Goal: Book appointment/travel/reservation

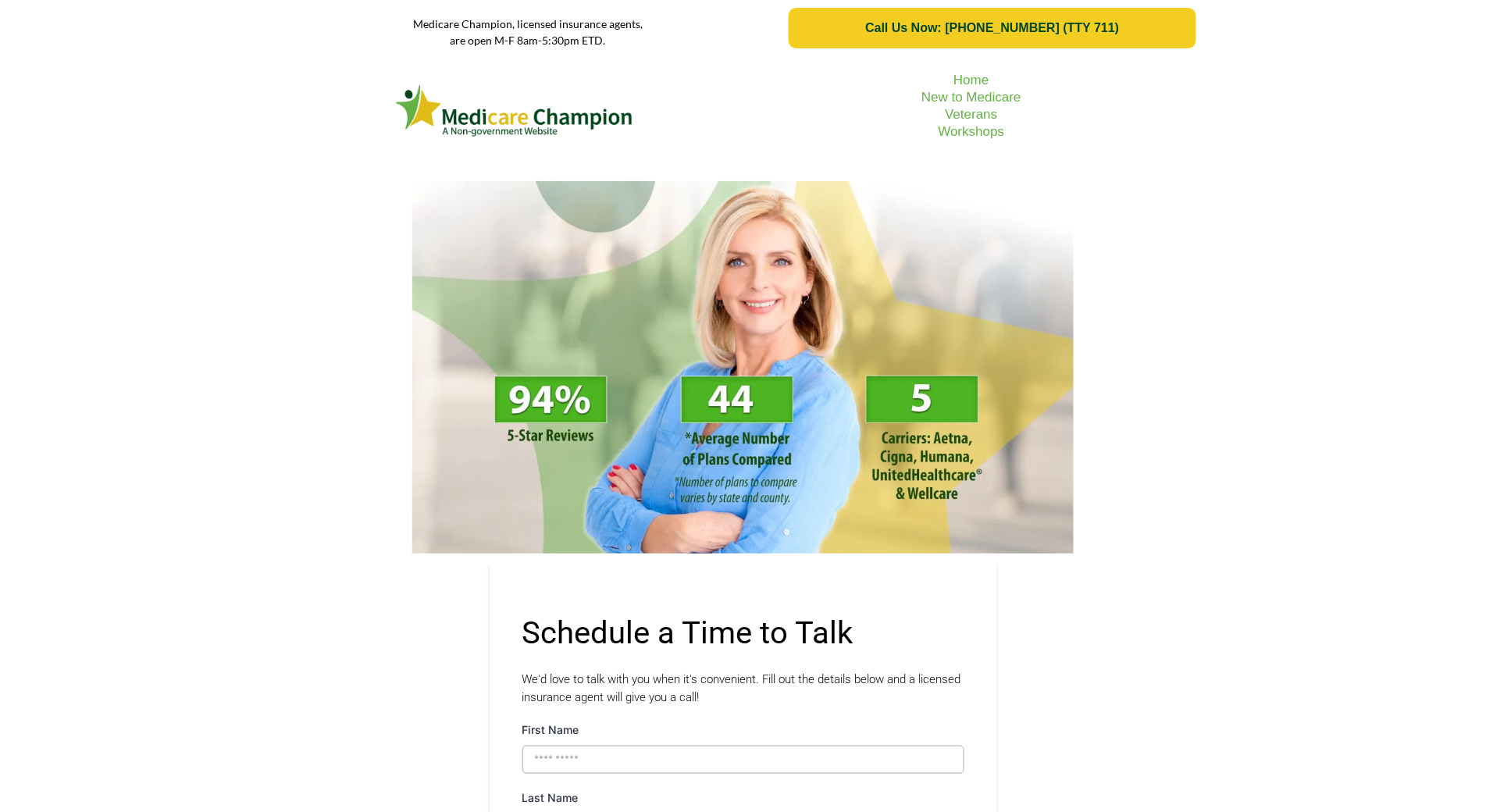
click at [135, 154] on div "Home New to Medicare Veterans Workshops" at bounding box center [743, 111] width 1486 height 109
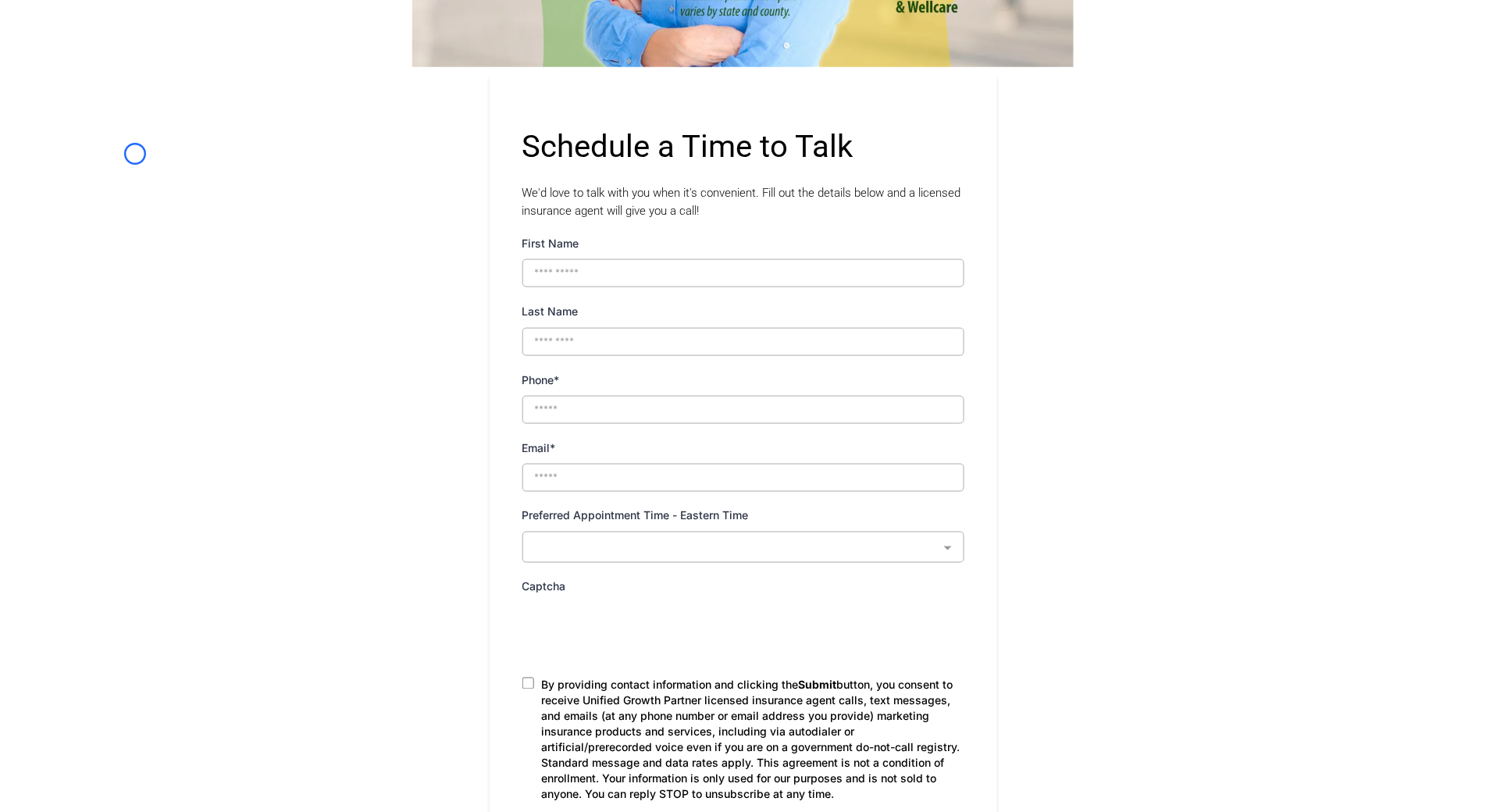
scroll to position [517, 0]
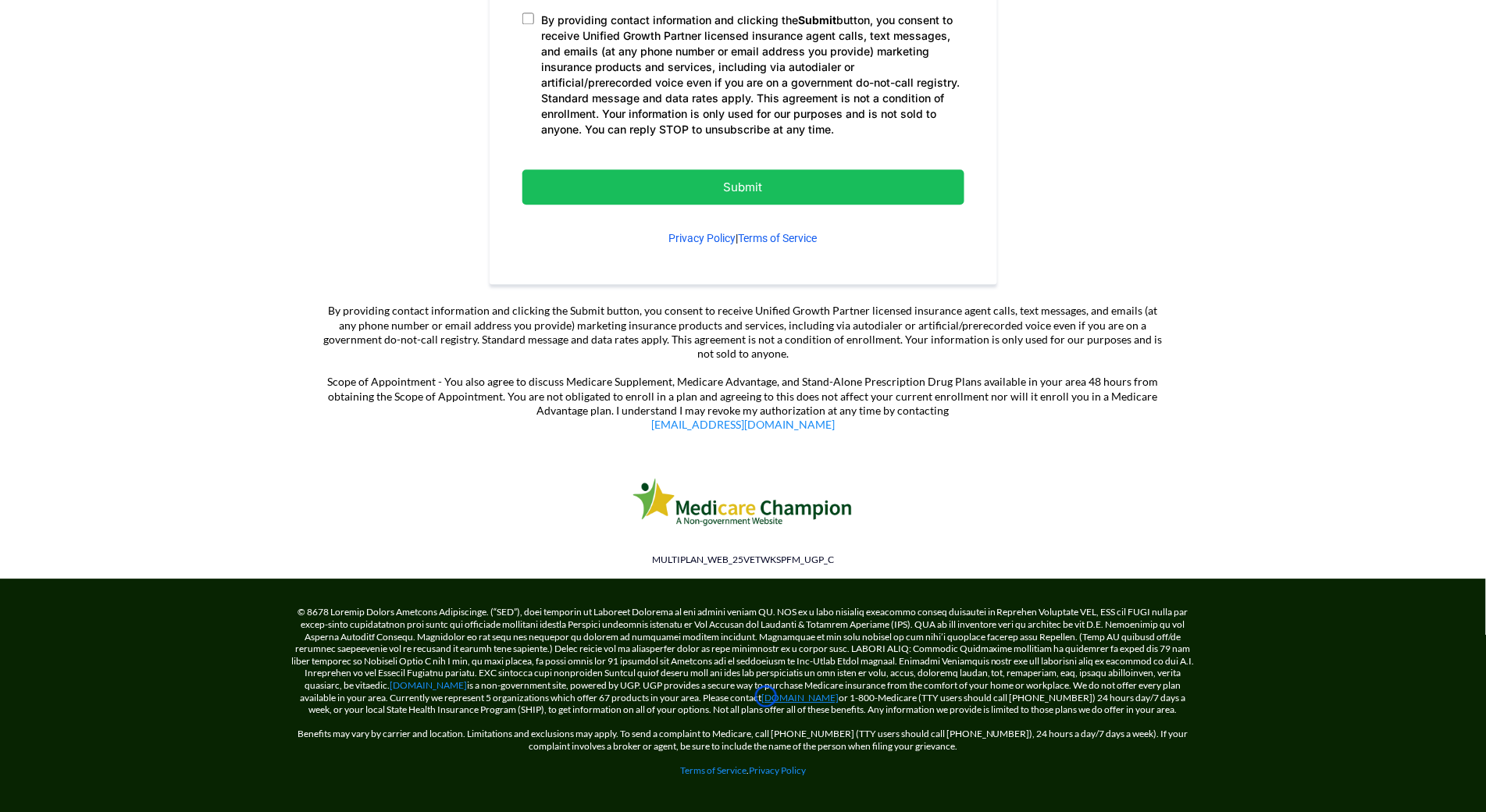
click at [766, 696] on link "[DOMAIN_NAME]" at bounding box center [801, 697] width 78 height 12
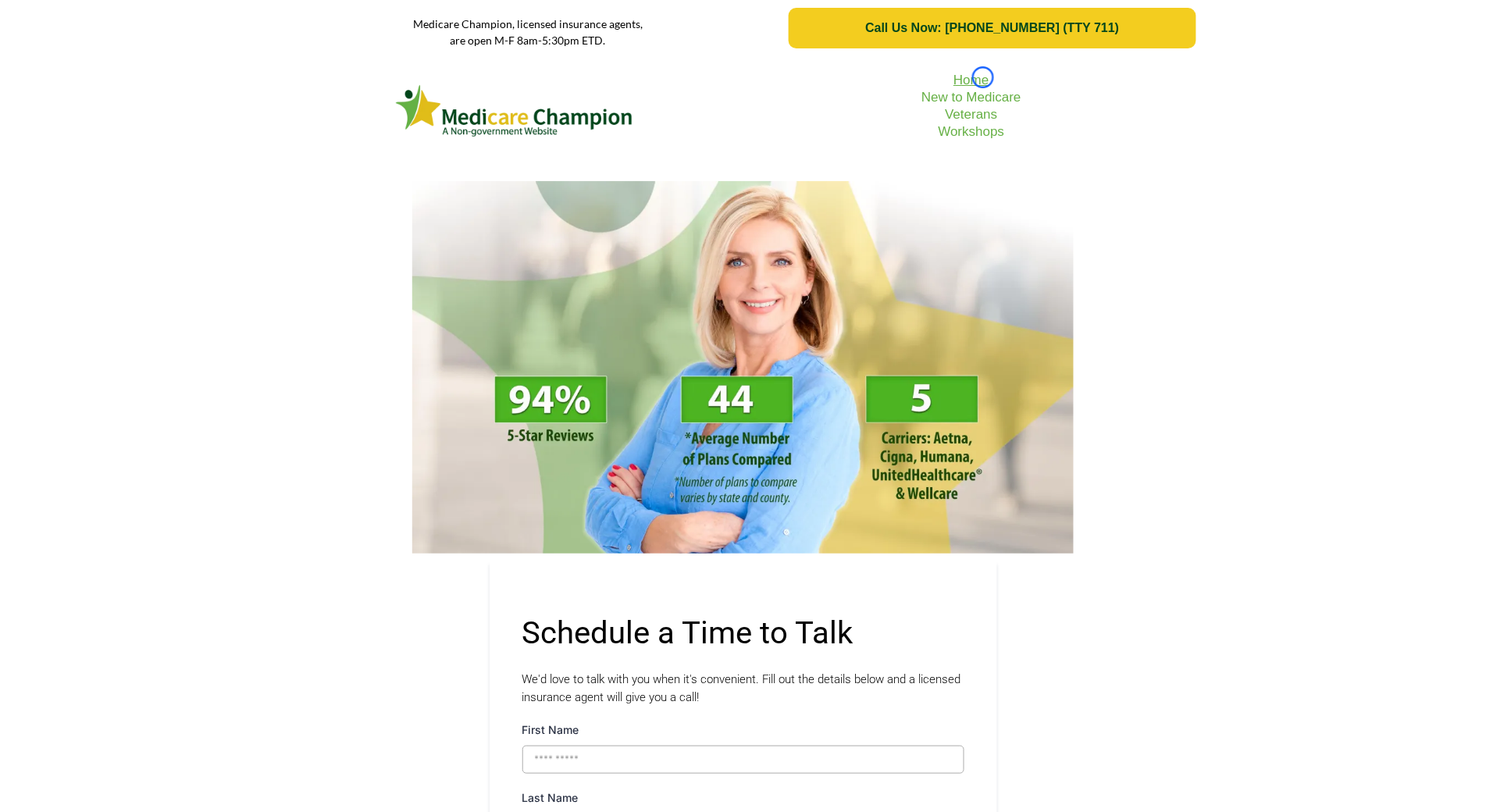
click at [984, 78] on link "Home" at bounding box center [972, 80] width 35 height 15
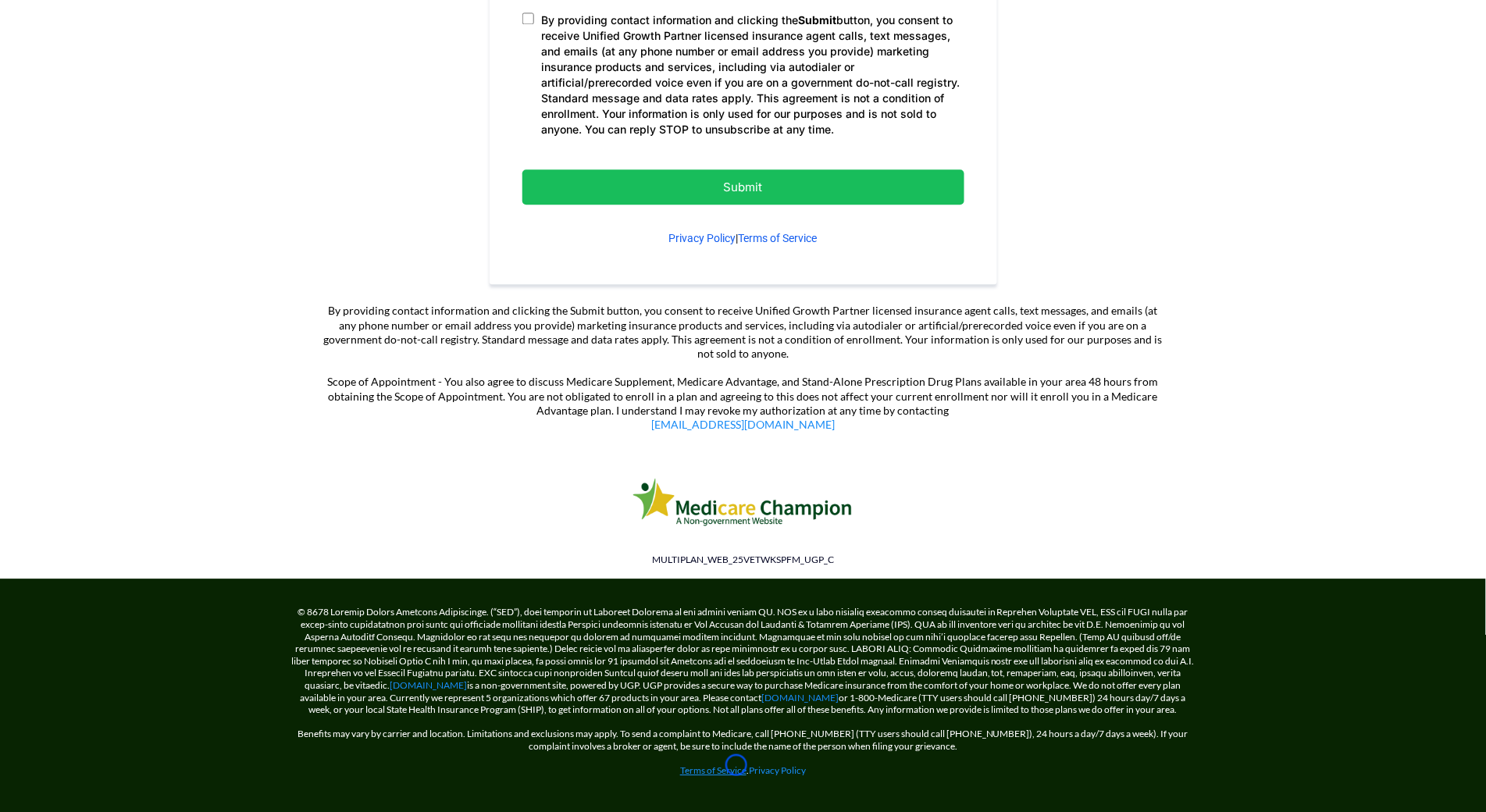
click at [737, 765] on link "Terms of Service" at bounding box center [713, 769] width 67 height 12
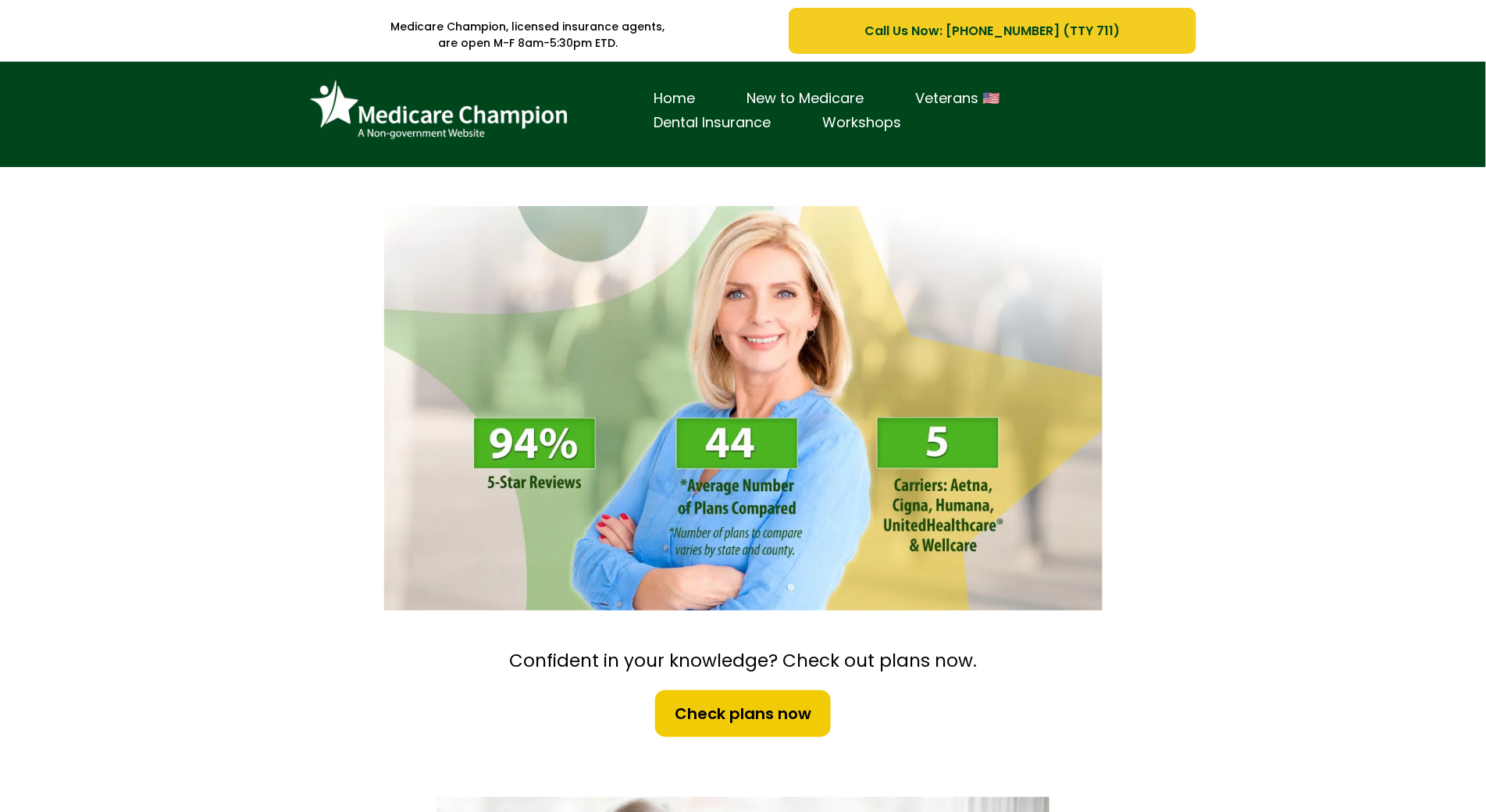
click at [120, 139] on div "Home New to Medicare Veterans 🇺🇸 Dental Insurance Workshops" at bounding box center [743, 115] width 1486 height 105
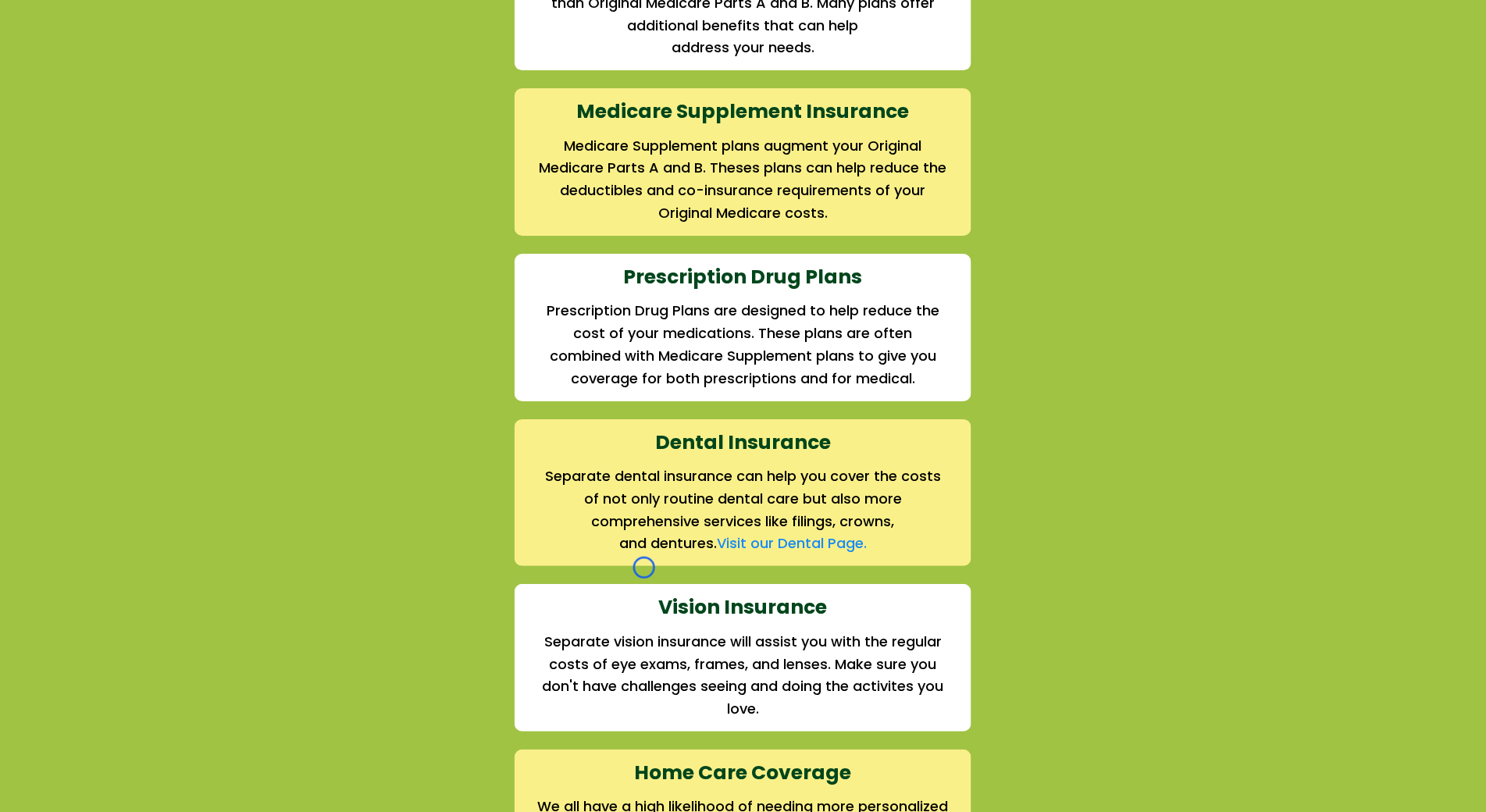
scroll to position [1793, 0]
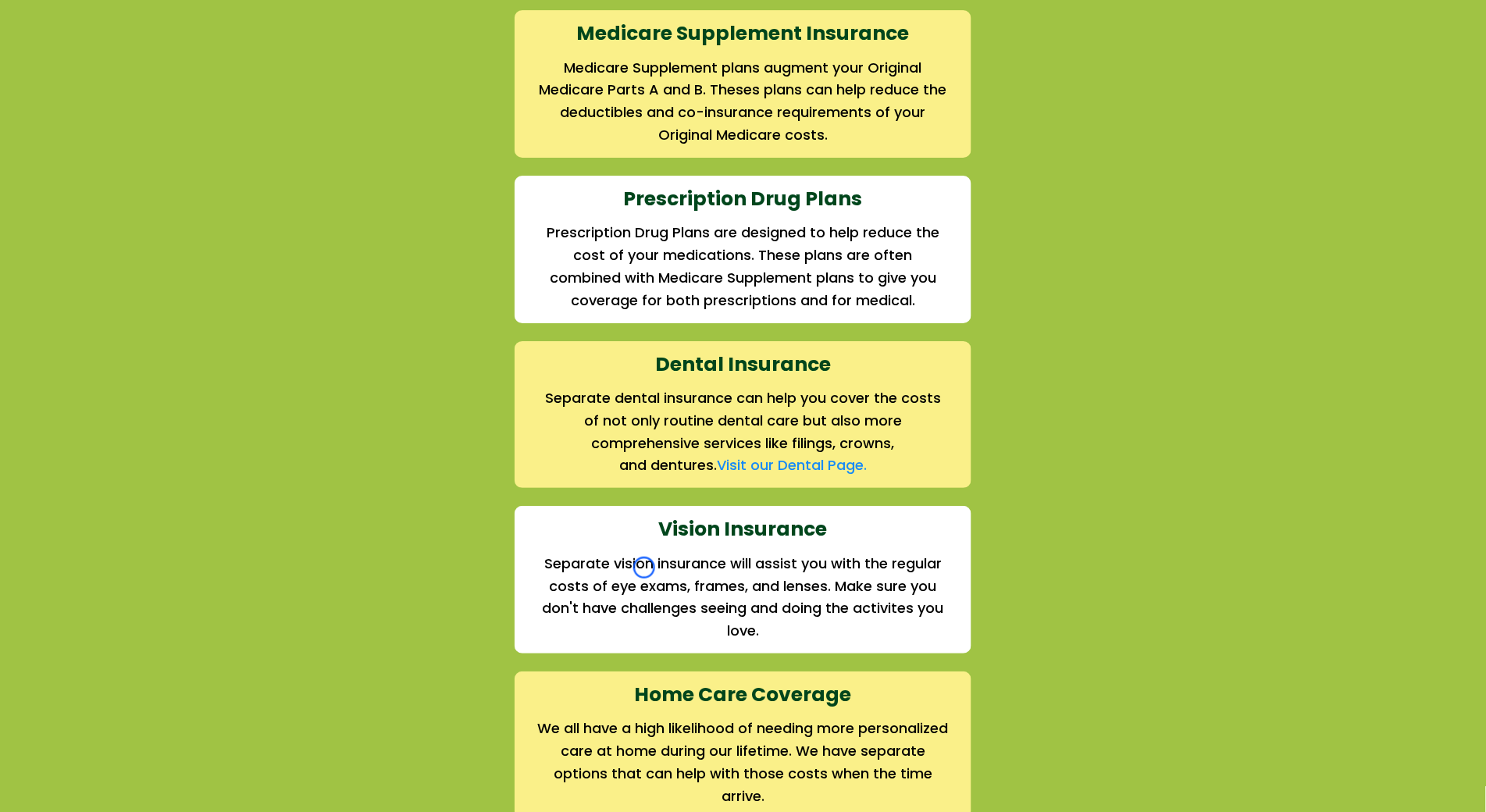
click at [120, 139] on div "We offer the full suite of options for Medicare recipients Every person has a u…" at bounding box center [743, 243] width 1486 height 1212
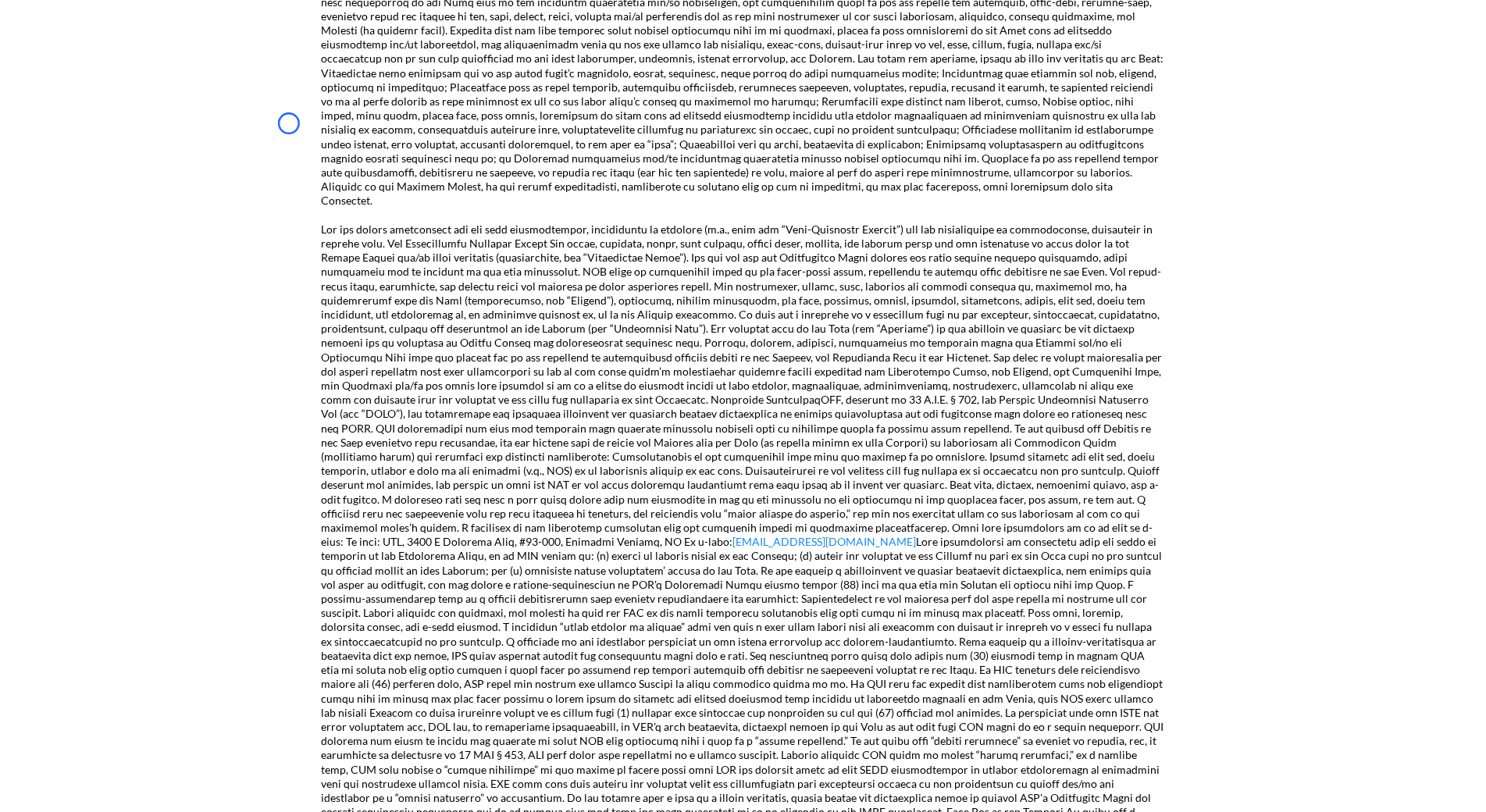
scroll to position [1081, 0]
